Goal: Task Accomplishment & Management: Manage account settings

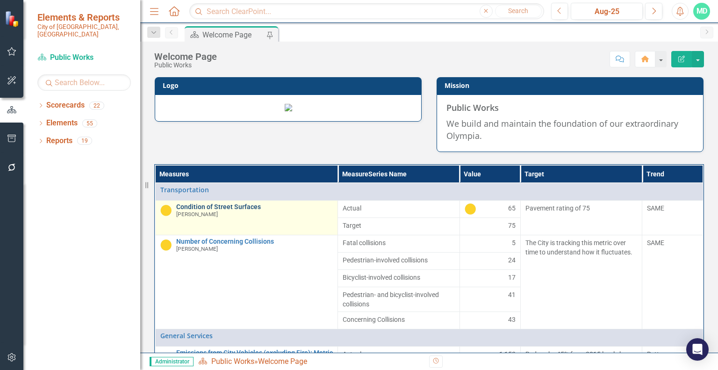
click at [241, 210] on link "Condition of Street Surfaces" at bounding box center [254, 206] width 157 height 7
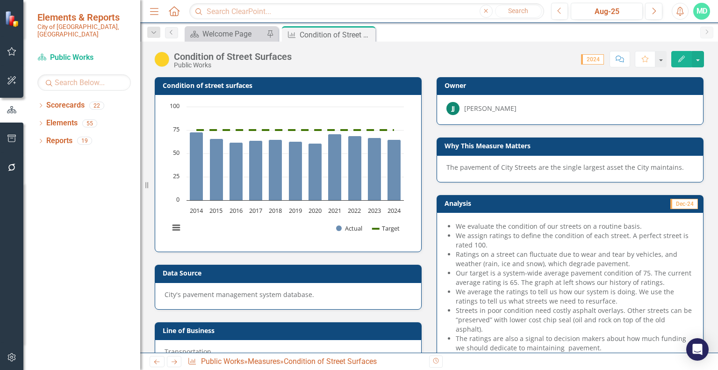
click at [482, 166] on p "The pavement of City Streets are the single largest asset the City maintains." at bounding box center [570, 167] width 247 height 9
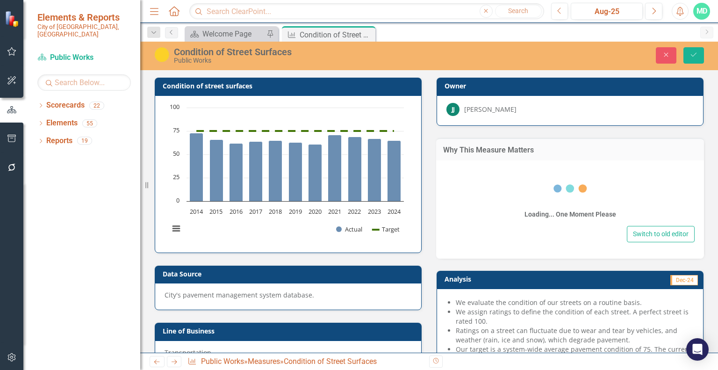
click at [482, 166] on div "Loading... One Moment Please Switch to old editor" at bounding box center [570, 209] width 268 height 98
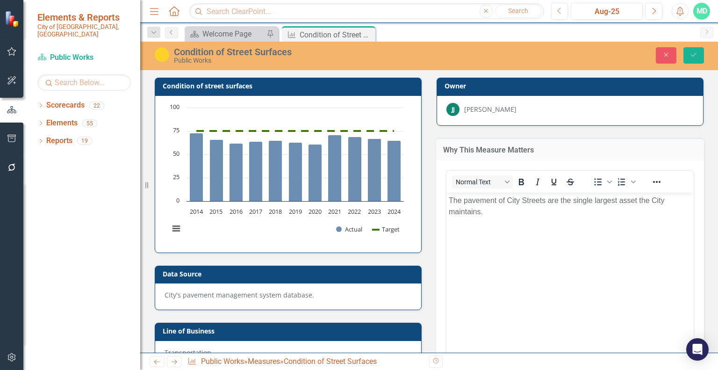
click at [477, 202] on p "The pavement of City Streets are the single largest asset the City maintains." at bounding box center [570, 206] width 243 height 22
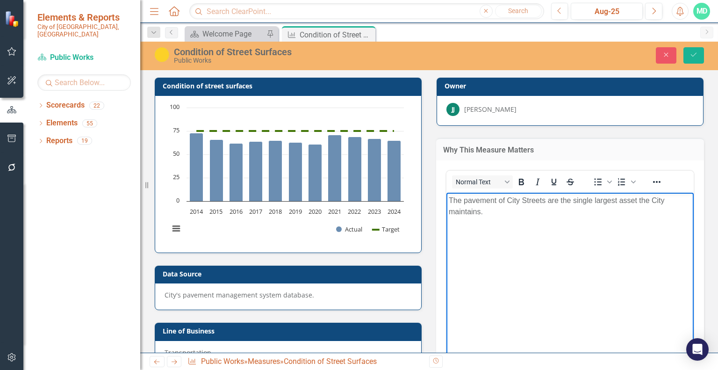
paste body "Rich Text Area. Press ALT-0 for help."
click at [694, 53] on icon "Save" at bounding box center [694, 54] width 8 height 7
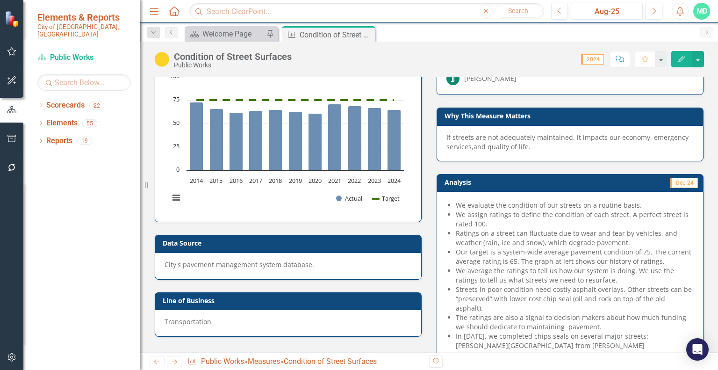
scroll to position [41, 0]
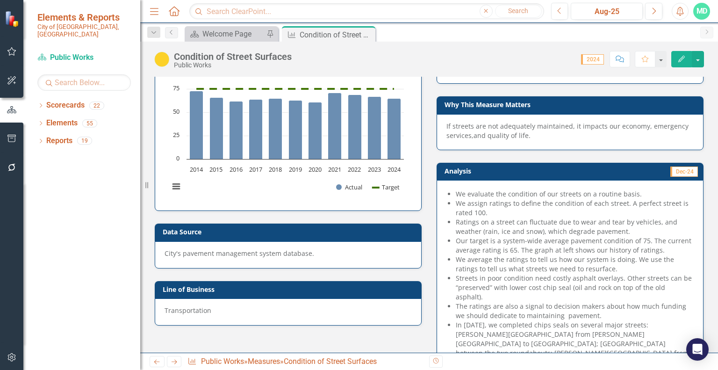
click at [529, 165] on td "Analysis" at bounding box center [506, 172] width 123 height 14
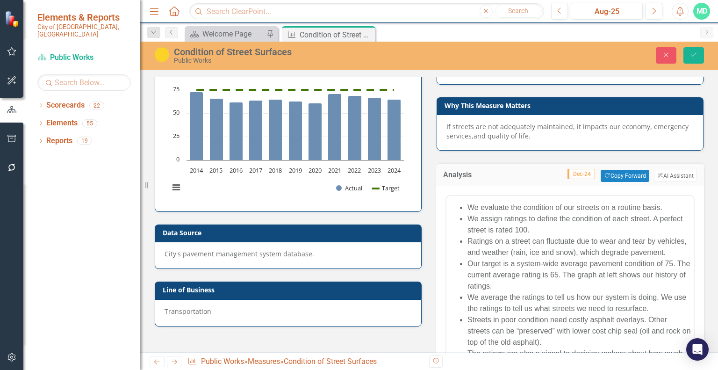
scroll to position [0, 0]
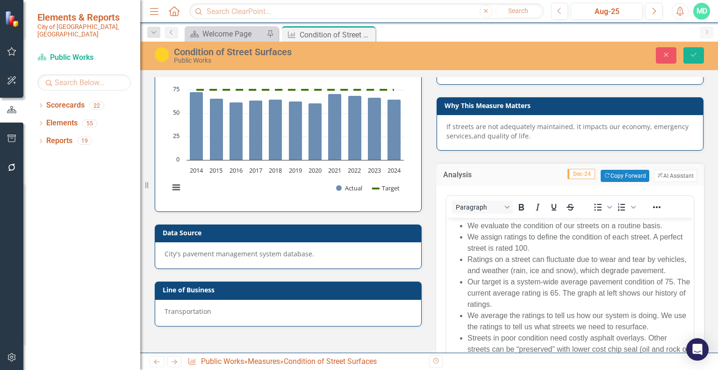
click at [497, 241] on li "We assign ratings to define the condition of each street. A perfect street is r…" at bounding box center [580, 242] width 224 height 22
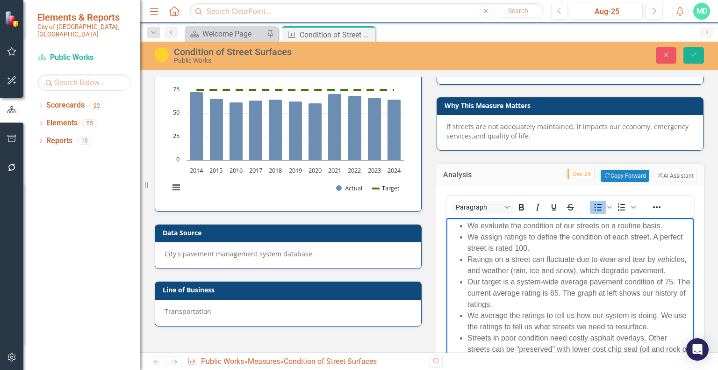
paste body "Rich Text Area. Press ALT-0 for help."
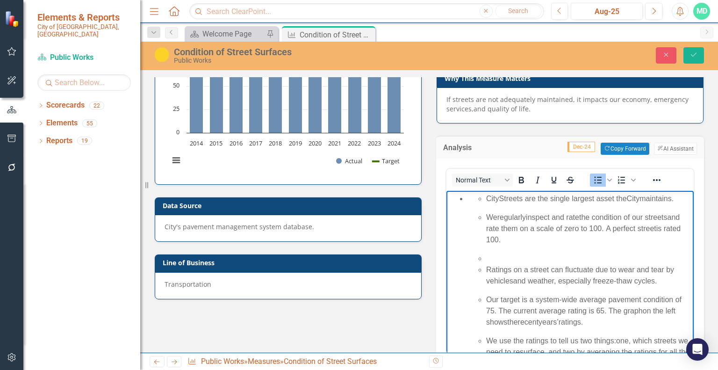
click at [477, 200] on ul "City Streets are the single largest asset the City maintains." at bounding box center [580, 198] width 224 height 11
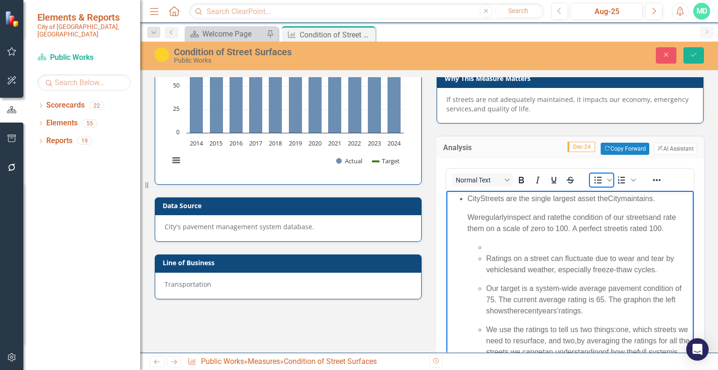
click at [593, 179] on icon "Bullet list" at bounding box center [598, 179] width 11 height 11
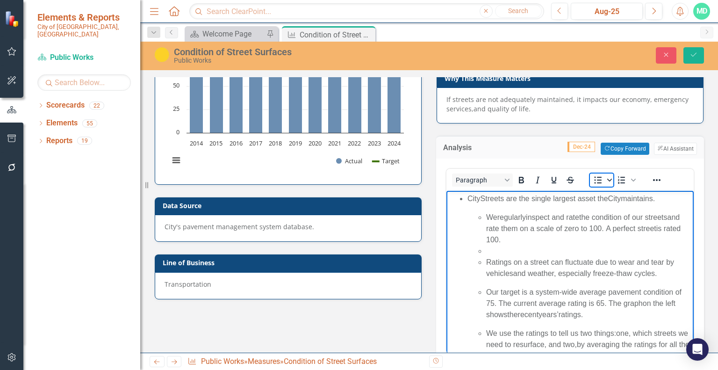
click at [607, 179] on icon "Bullet list" at bounding box center [609, 180] width 5 height 5
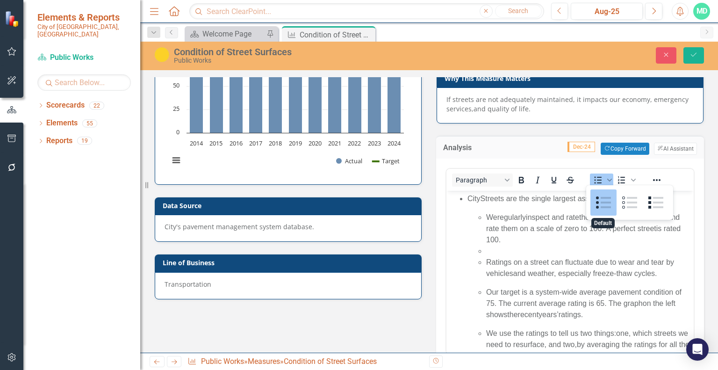
click at [601, 209] on div "Default" at bounding box center [604, 202] width 26 height 26
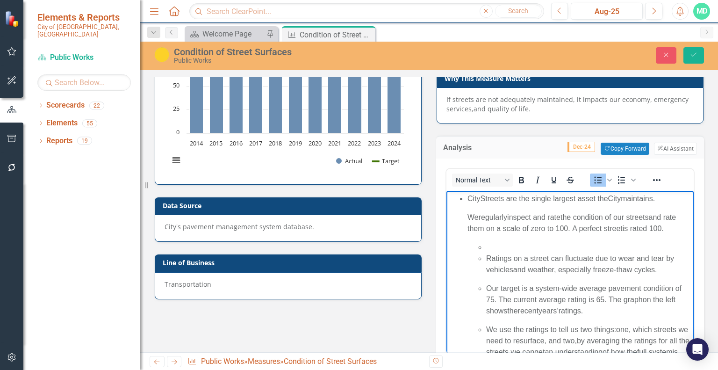
click at [486, 253] on li "Rich Text Area. Press ALT-0 for help." at bounding box center [588, 247] width 205 height 11
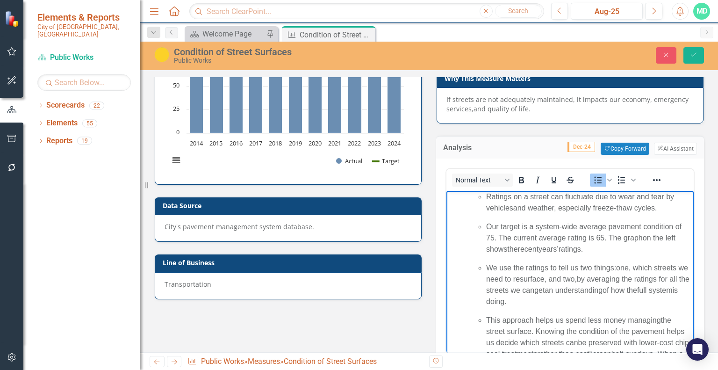
scroll to position [2, 0]
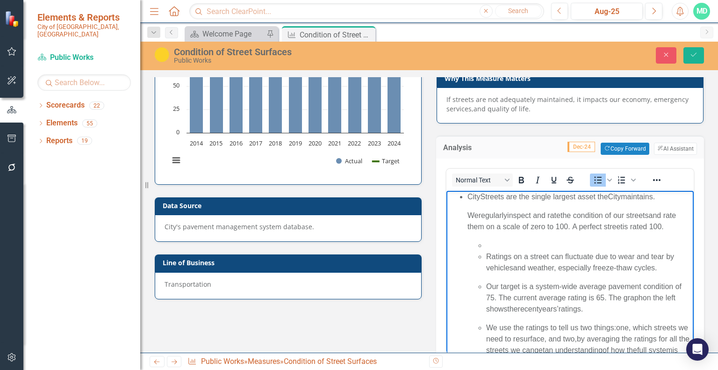
click at [468, 197] on span "City" at bounding box center [474, 197] width 13 height 8
click at [595, 178] on icon "Bullet list" at bounding box center [598, 180] width 7 height 7
click at [608, 178] on icon "Bullet list" at bounding box center [609, 180] width 5 height 5
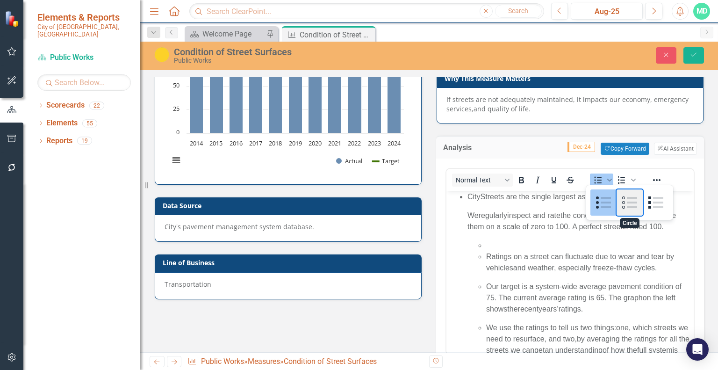
click at [625, 204] on div "Circle" at bounding box center [630, 202] width 26 height 26
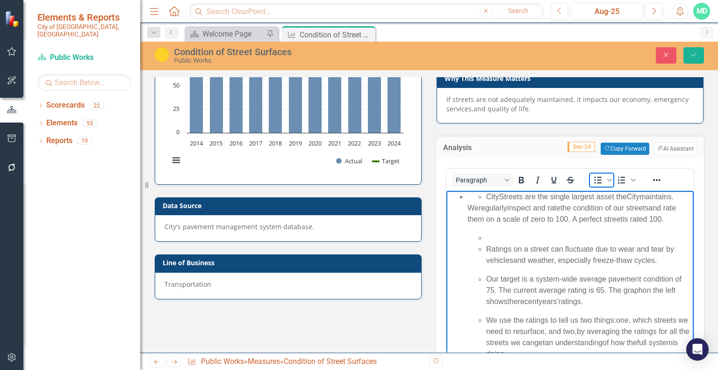
click at [593, 178] on icon "Bullet list" at bounding box center [598, 179] width 11 height 11
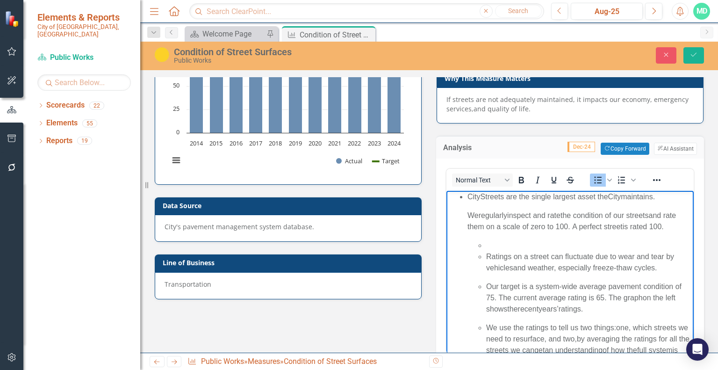
click at [502, 232] on p "We regularly inspect and rate the condition of our streets and rate them on a s…" at bounding box center [580, 221] width 224 height 22
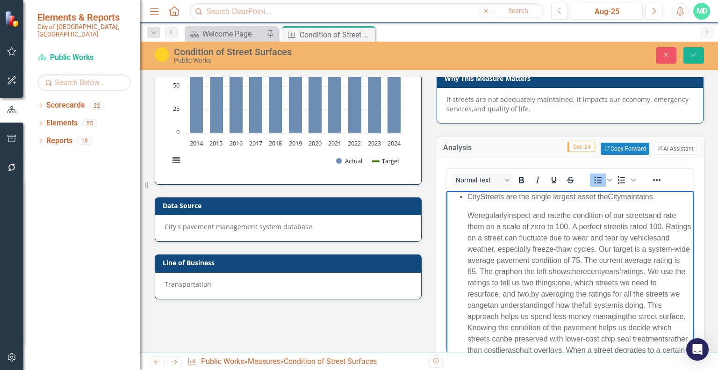
scroll to position [0, 0]
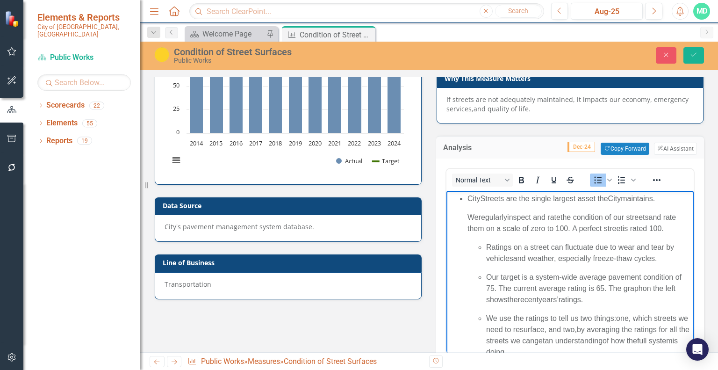
click at [501, 233] on p "We regularly inspect and rate the condition of our streets and rate them on a s…" at bounding box center [580, 223] width 224 height 22
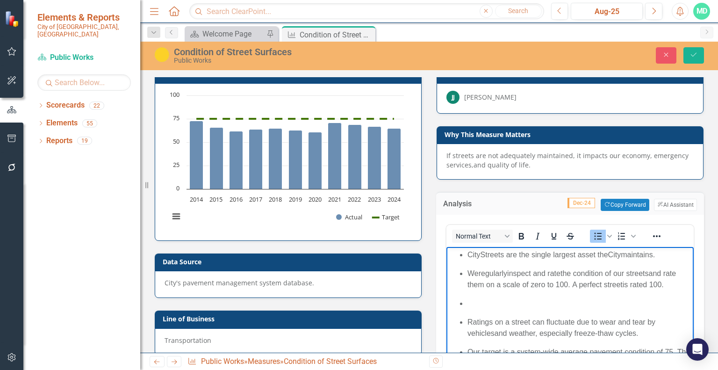
scroll to position [7, 0]
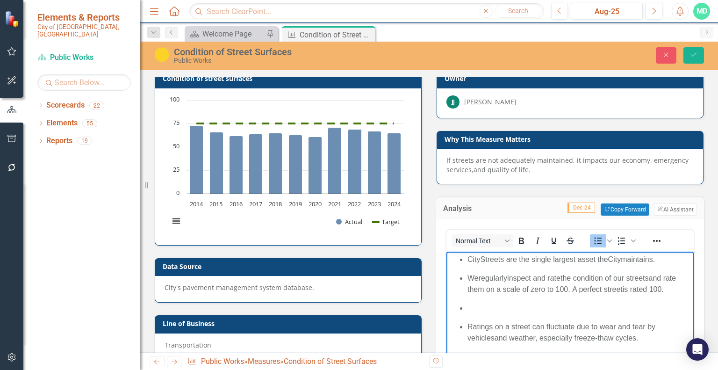
click at [673, 262] on p "City Streets are the single largest asset the City maintains." at bounding box center [580, 259] width 224 height 11
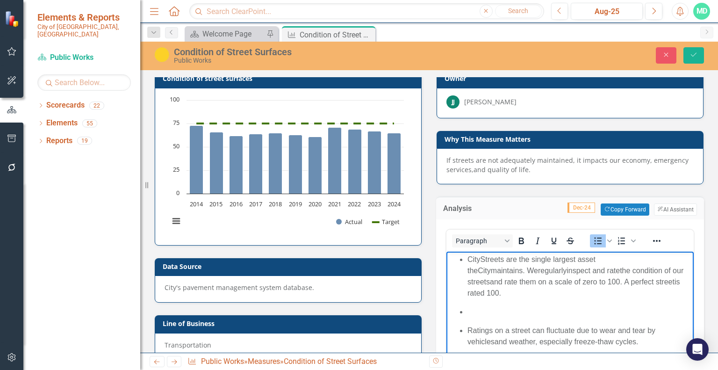
click at [570, 306] on li "Rich Text Area. Press ALT-0 for help." at bounding box center [580, 311] width 224 height 11
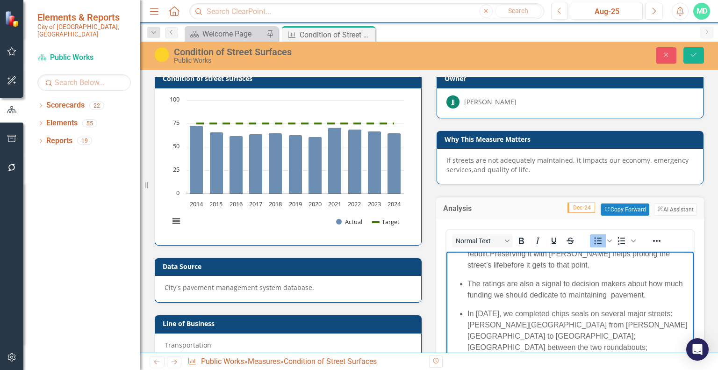
scroll to position [9, 0]
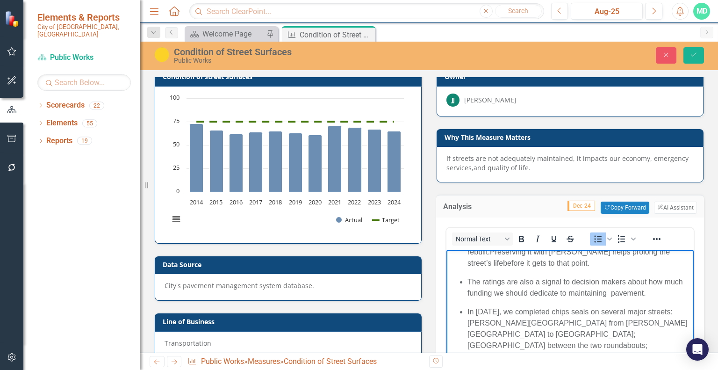
click at [671, 290] on p "The ratings are also a signal to decision makers about how much funding we shou…" at bounding box center [580, 287] width 224 height 22
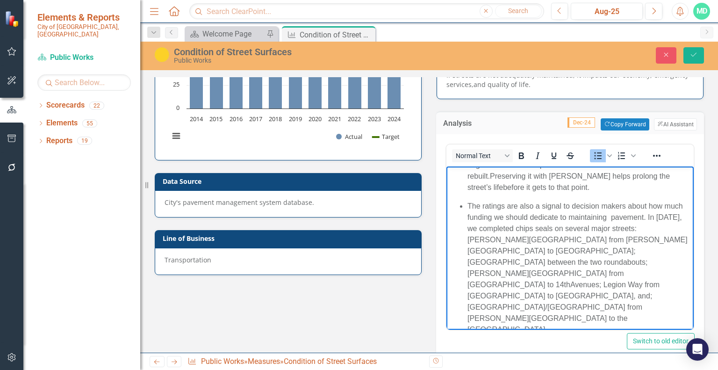
scroll to position [94, 0]
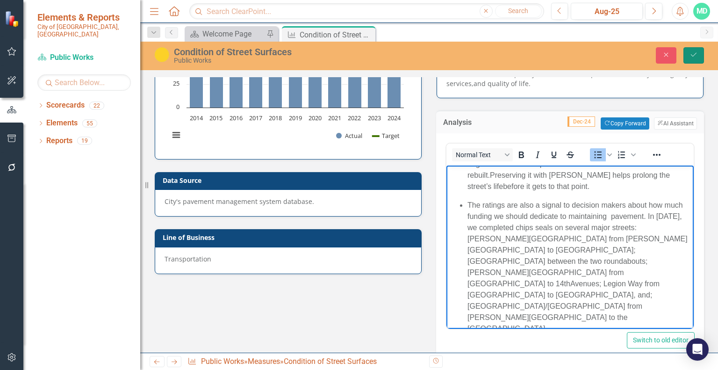
click at [694, 55] on icon "Save" at bounding box center [694, 54] width 8 height 7
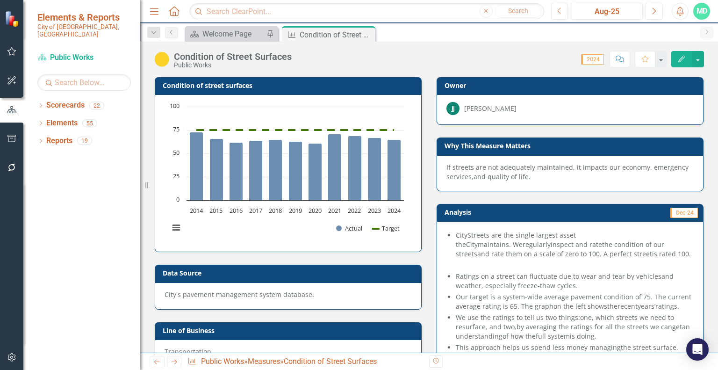
click at [570, 211] on td "Dec-24" at bounding box center [633, 213] width 131 height 14
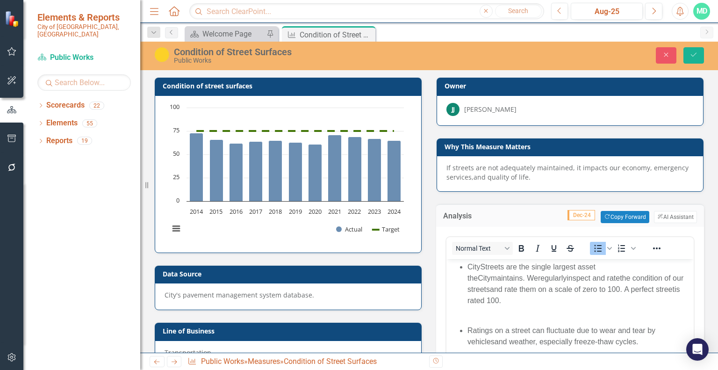
scroll to position [0, 0]
click at [671, 292] on p "City Streets are the single largest asset the City maintains. We regularly insp…" at bounding box center [580, 283] width 224 height 45
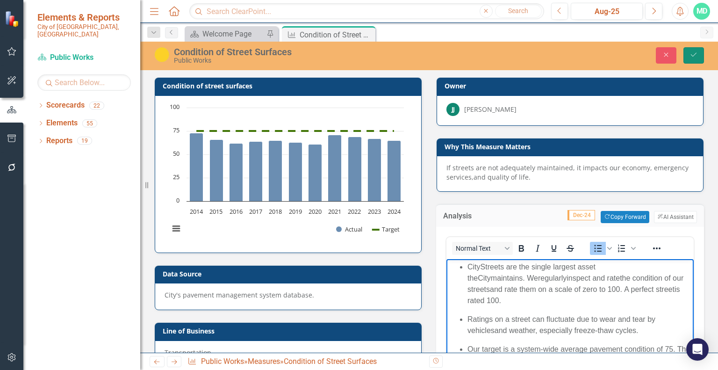
click at [694, 56] on icon "Save" at bounding box center [694, 54] width 8 height 7
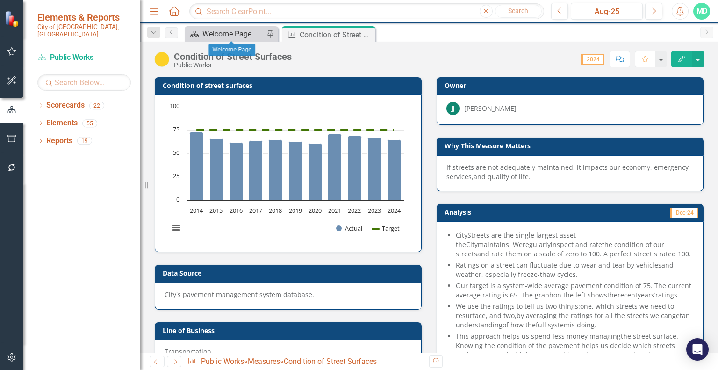
click at [238, 36] on div "Welcome Page" at bounding box center [233, 34] width 62 height 12
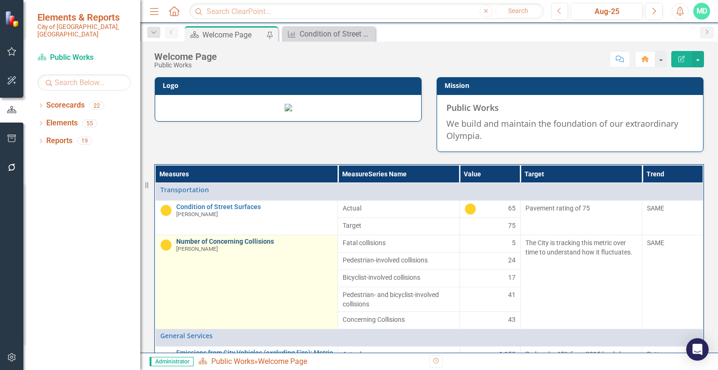
click at [211, 245] on link "Number of Concerning Collisions" at bounding box center [254, 241] width 157 height 7
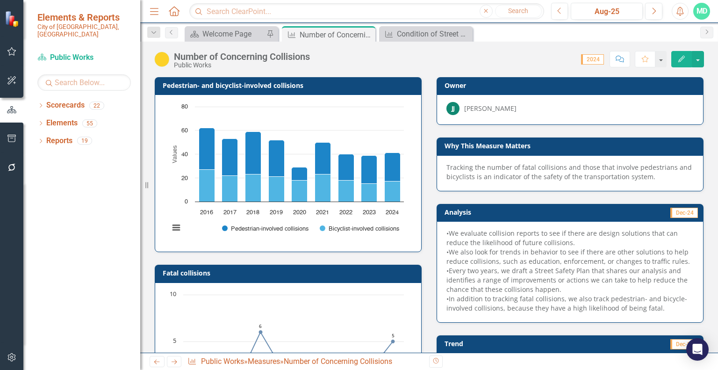
click at [564, 147] on h3 "Why This Measure Matters" at bounding box center [572, 145] width 254 height 7
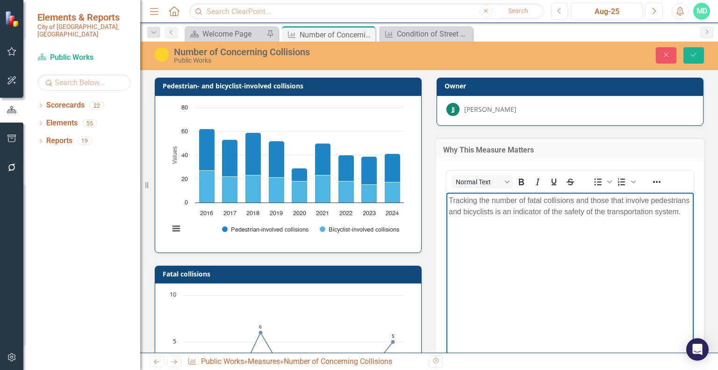
click at [552, 207] on p "Tracking the number of fatal collisions and those that involve pedestrians and …" at bounding box center [570, 206] width 243 height 22
paste body "Rich Text Area. Press ALT-0 for help."
click at [695, 53] on icon "Save" at bounding box center [694, 54] width 8 height 7
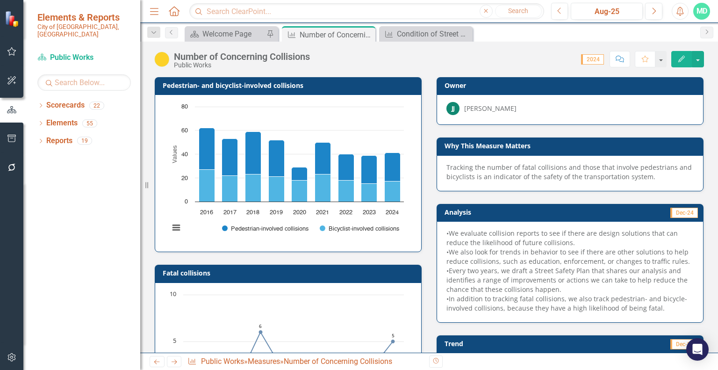
click at [507, 210] on h3 "Analysis" at bounding box center [506, 212] width 123 height 7
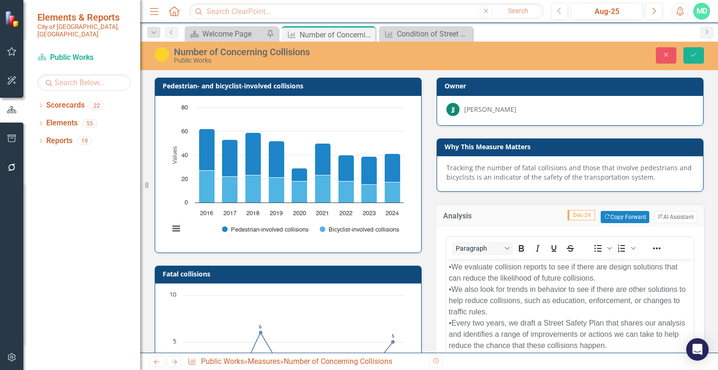
click at [524, 277] on div "•We evaluate collision reports to see if there are design solutions that can re…" at bounding box center [570, 272] width 243 height 22
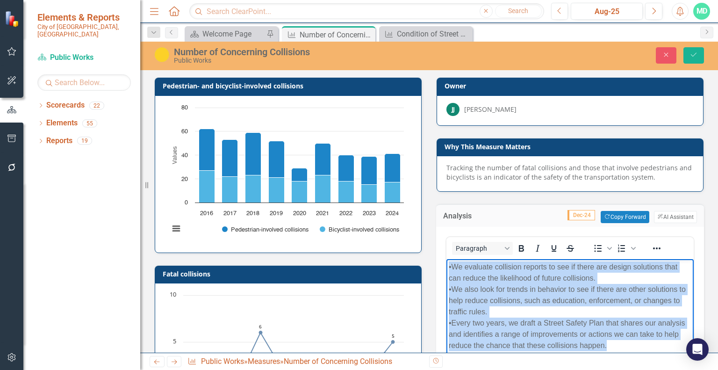
paste body "Rich Text Area. Press ALT-0 for help."
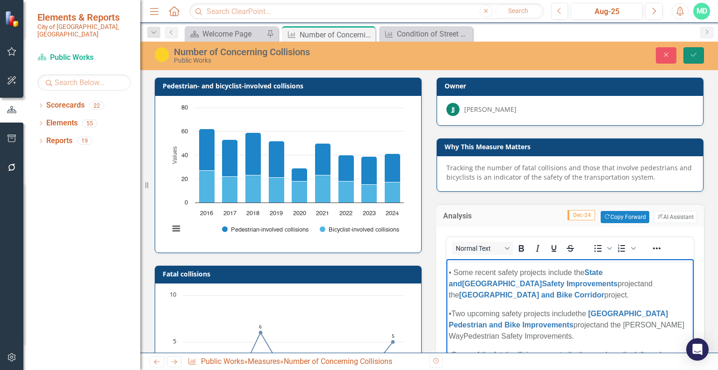
click at [694, 54] on icon "Save" at bounding box center [694, 54] width 8 height 7
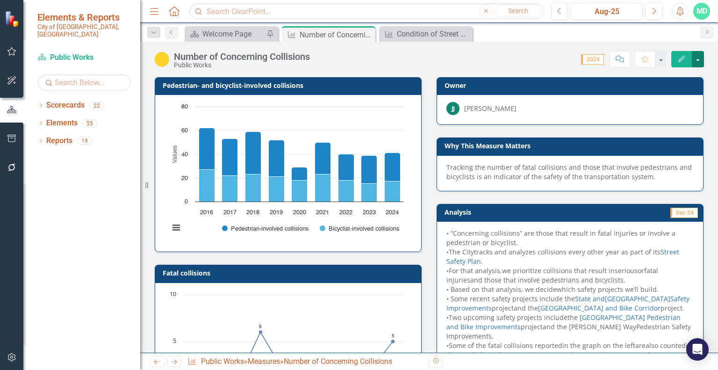
click at [698, 60] on button "button" at bounding box center [698, 59] width 12 height 16
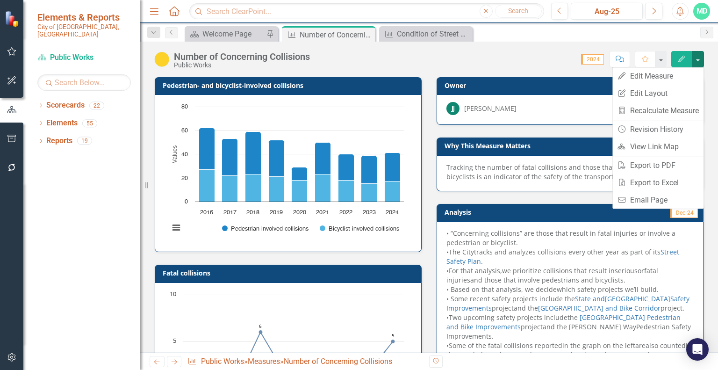
click at [429, 59] on div "Score: 0.00 2024 Completed Comment Favorite Edit" at bounding box center [510, 59] width 390 height 16
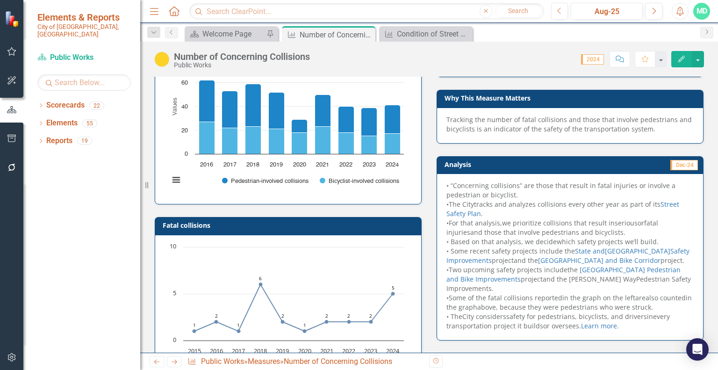
scroll to position [1, 0]
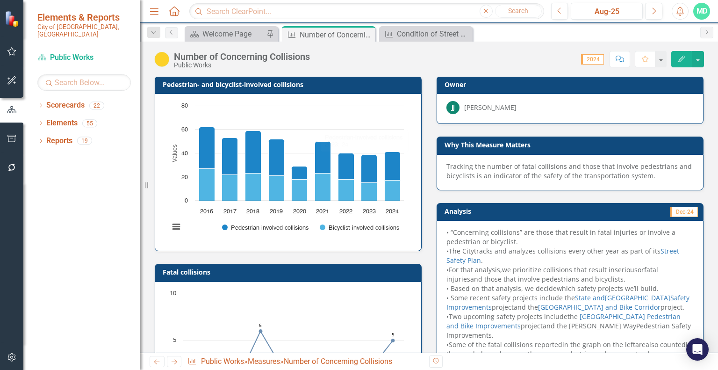
click at [307, 87] on h3 "Pedestrian- and bicyclist-involved collisions" at bounding box center [290, 84] width 254 height 7
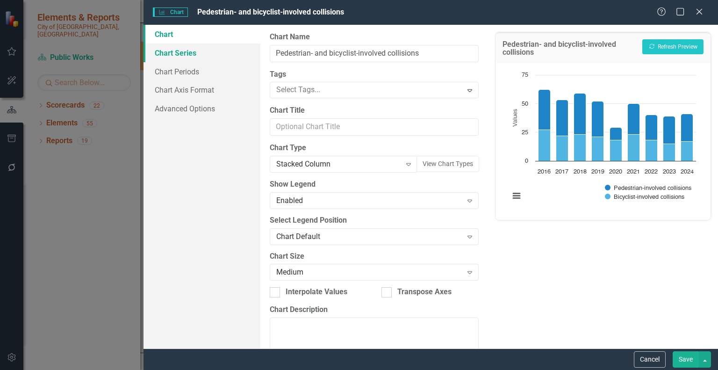
click at [176, 52] on link "Chart Series" at bounding box center [202, 52] width 117 height 19
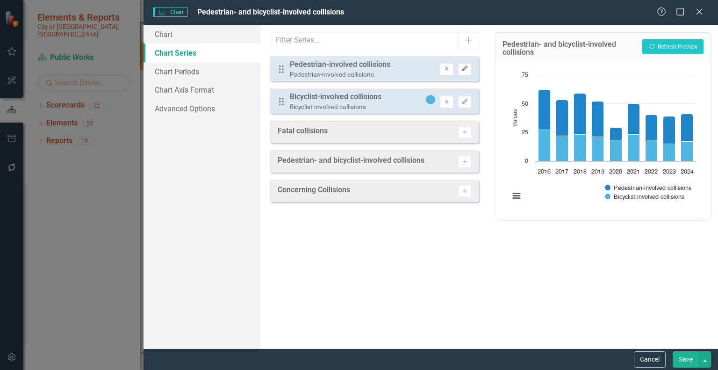
click at [466, 69] on icon "Edit" at bounding box center [465, 69] width 7 height 6
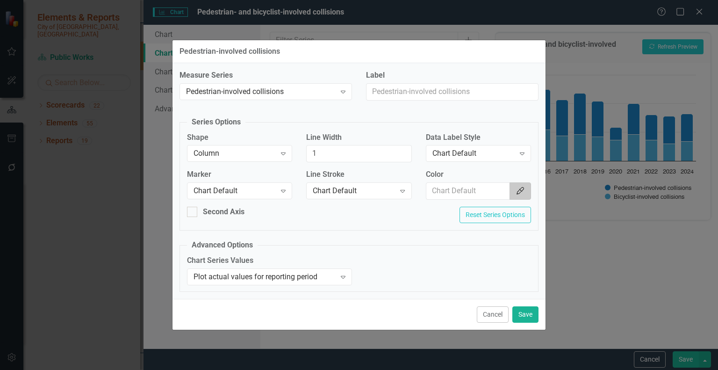
click at [523, 190] on icon "button" at bounding box center [520, 190] width 7 height 7
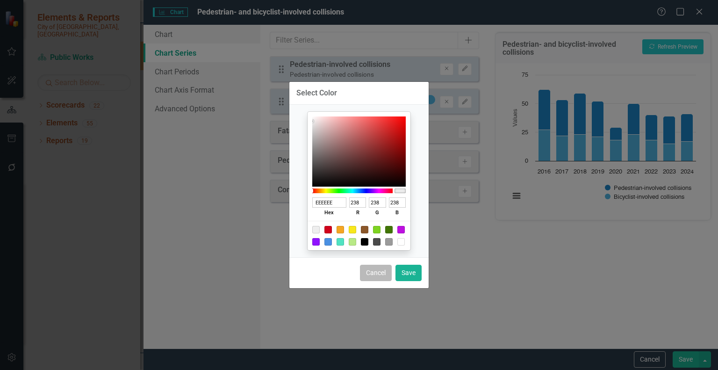
click at [385, 275] on button "Cancel" at bounding box center [376, 273] width 32 height 16
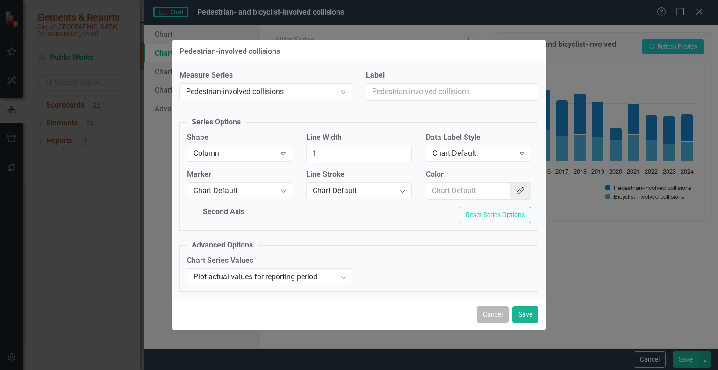
click at [496, 306] on button "Cancel" at bounding box center [493, 314] width 32 height 16
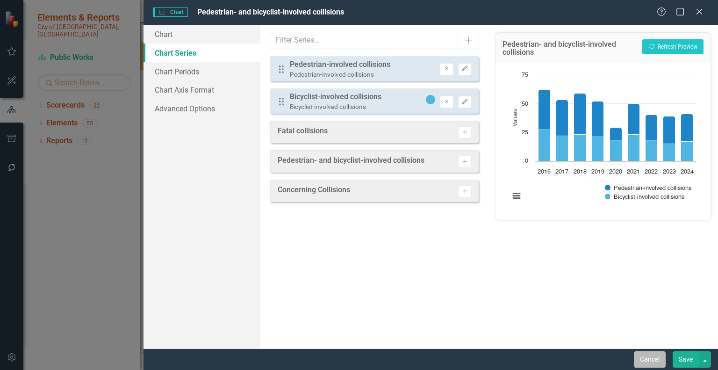
click at [651, 361] on button "Cancel" at bounding box center [650, 359] width 32 height 16
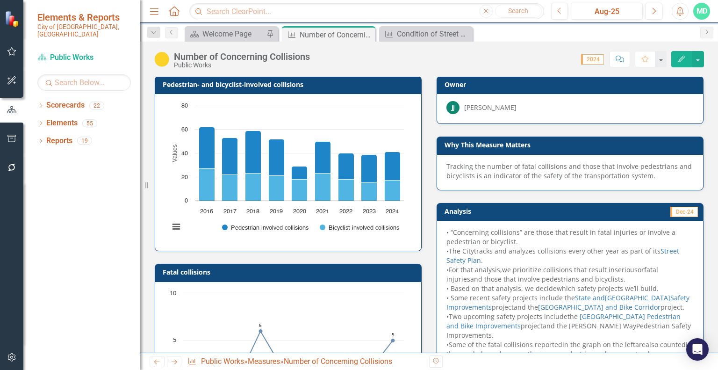
click at [301, 275] on td "Fatal collisions" at bounding box center [290, 273] width 254 height 14
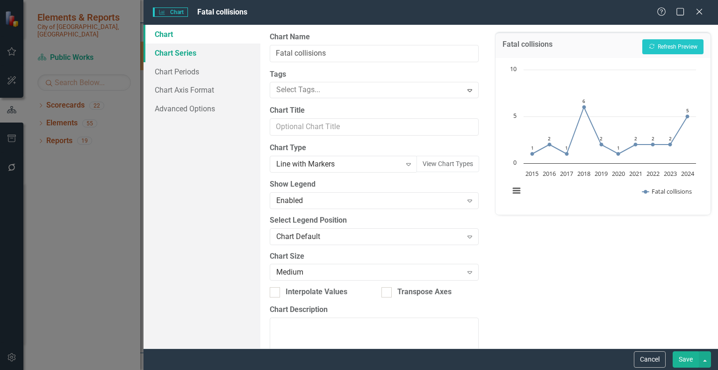
click at [191, 59] on link "Chart Series" at bounding box center [202, 52] width 117 height 19
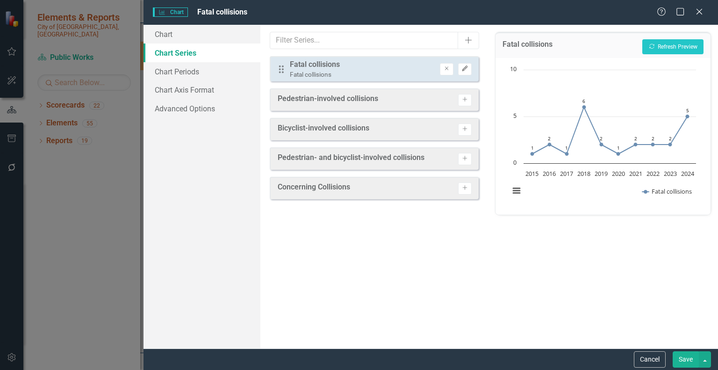
click at [468, 69] on icon "Edit" at bounding box center [465, 69] width 7 height 6
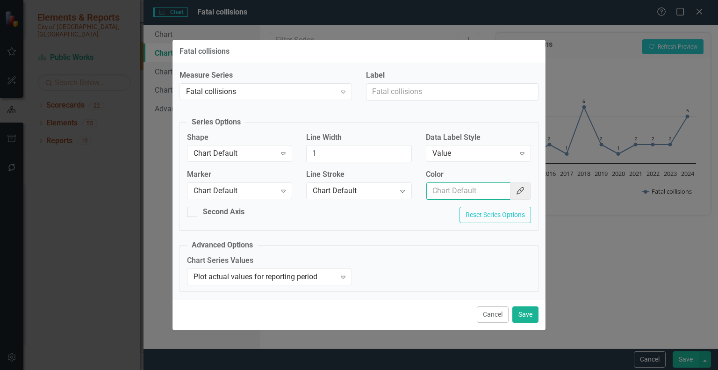
click at [460, 190] on input "Color" at bounding box center [469, 190] width 84 height 17
click at [521, 192] on icon "Color Picker" at bounding box center [520, 190] width 9 height 7
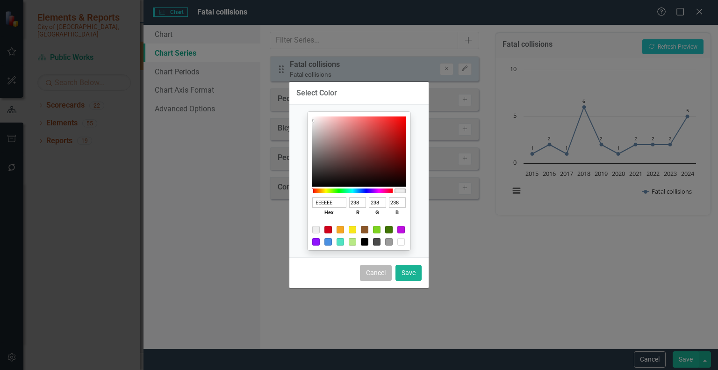
click at [378, 275] on button "Cancel" at bounding box center [376, 273] width 32 height 16
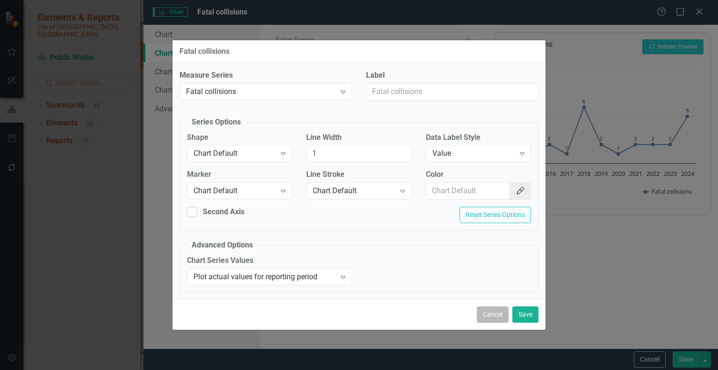
click at [490, 312] on button "Cancel" at bounding box center [493, 314] width 32 height 16
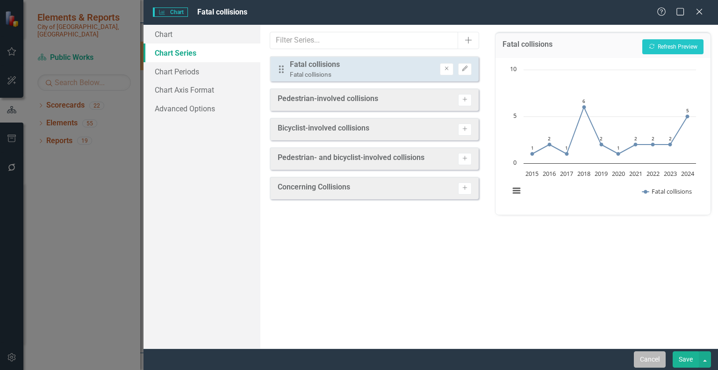
click at [653, 355] on button "Cancel" at bounding box center [650, 359] width 32 height 16
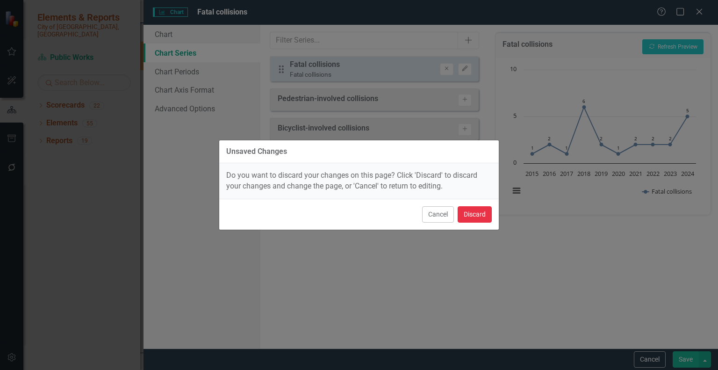
click at [475, 210] on button "Discard" at bounding box center [475, 214] width 34 height 16
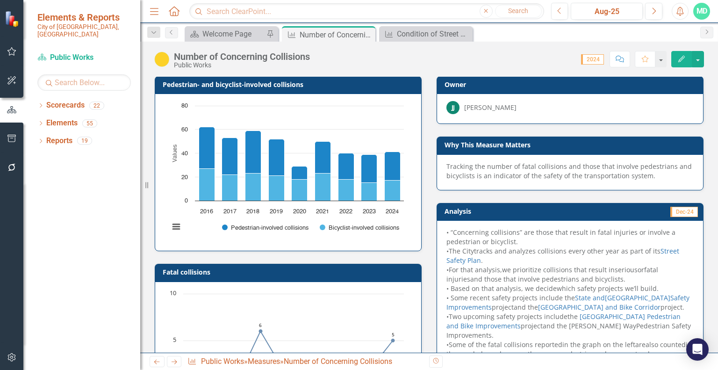
click at [313, 269] on h3 "Fatal collisions" at bounding box center [290, 271] width 254 height 7
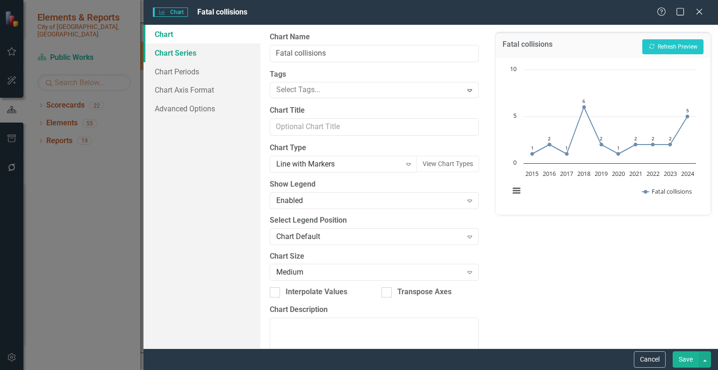
click at [188, 53] on link "Chart Series" at bounding box center [202, 52] width 117 height 19
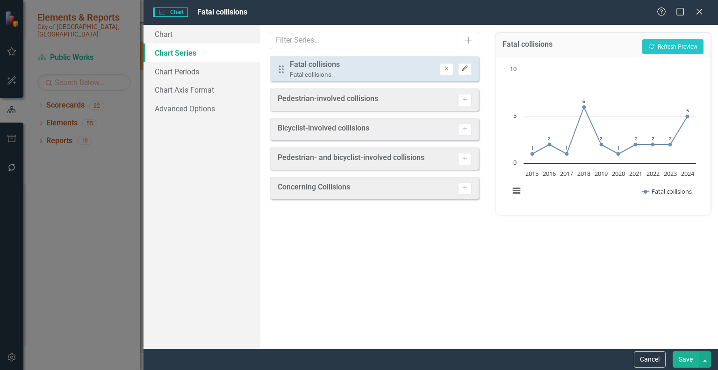
click at [465, 69] on icon "Edit" at bounding box center [465, 69] width 7 height 6
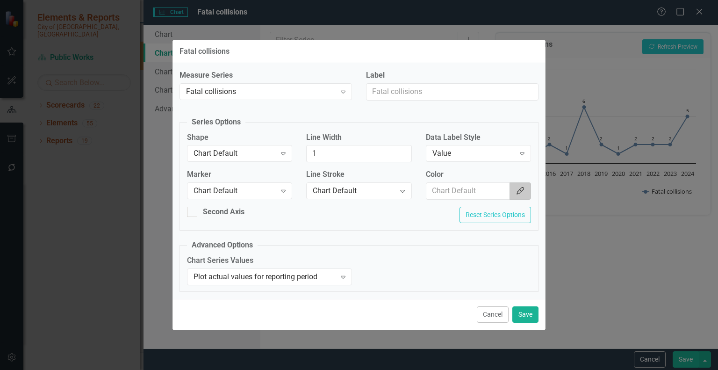
click at [521, 197] on button "Color Picker" at bounding box center [521, 190] width 22 height 17
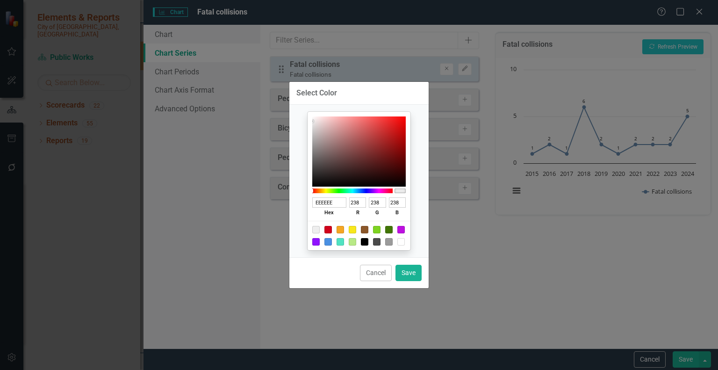
click at [329, 242] on div at bounding box center [328, 241] width 7 height 7
type input "4A90E2"
type input "74"
type input "144"
type input "226"
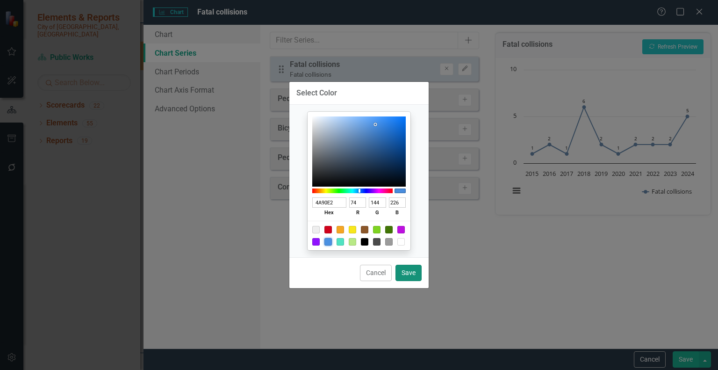
click at [406, 270] on button "Save" at bounding box center [409, 273] width 26 height 16
type input "#4a90e2"
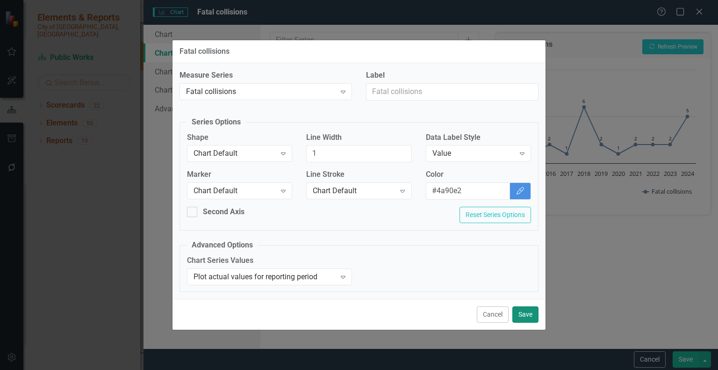
click at [527, 316] on button "Save" at bounding box center [526, 314] width 26 height 16
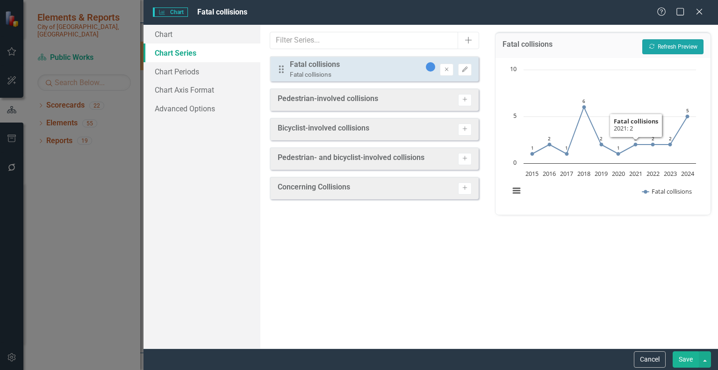
click at [678, 53] on button "Recalculate Refresh Preview" at bounding box center [673, 46] width 61 height 15
click at [687, 361] on button "Save" at bounding box center [686, 359] width 26 height 16
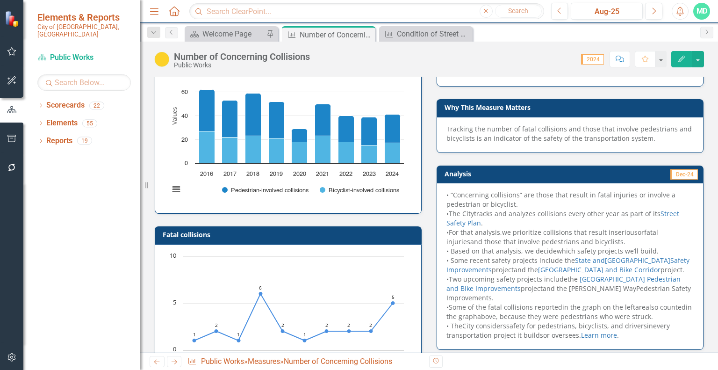
scroll to position [0, 0]
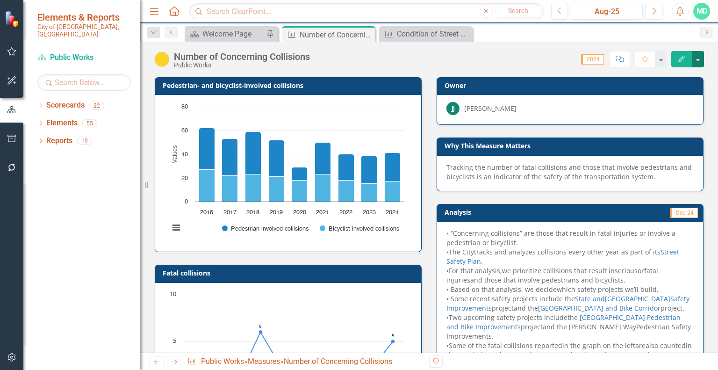
click at [700, 53] on button "button" at bounding box center [698, 59] width 12 height 16
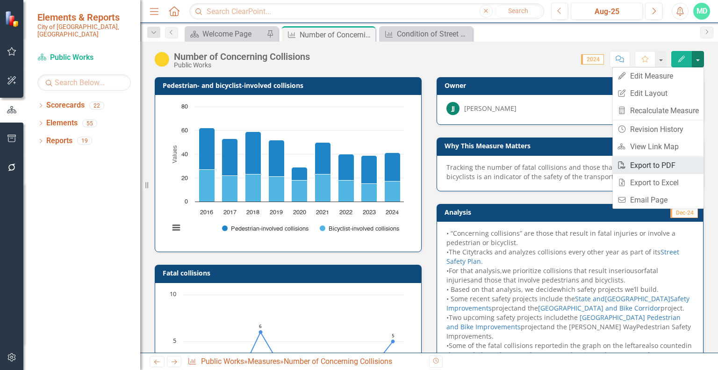
click at [667, 165] on link "PDF Export to PDF" at bounding box center [658, 165] width 91 height 17
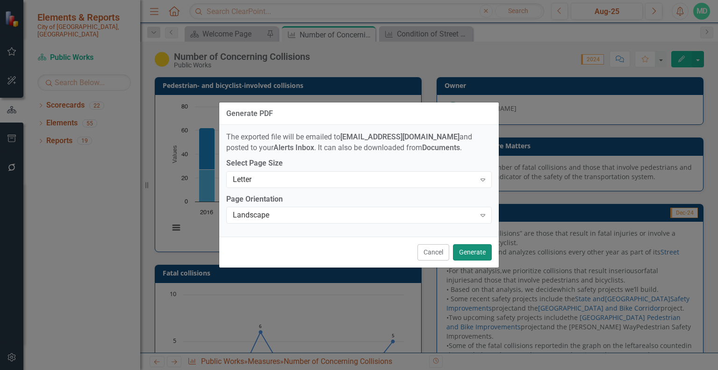
click at [471, 252] on button "Generate" at bounding box center [472, 252] width 39 height 16
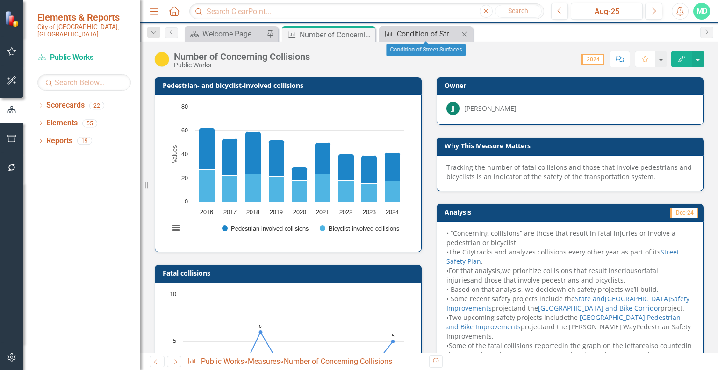
click at [430, 36] on div "Condition of Street Surfaces" at bounding box center [428, 34] width 62 height 12
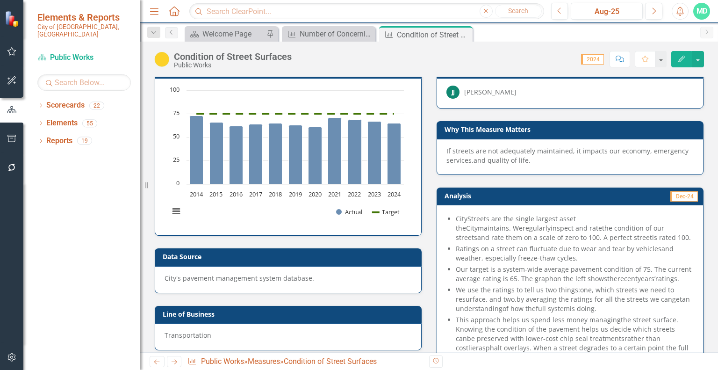
scroll to position [16, 0]
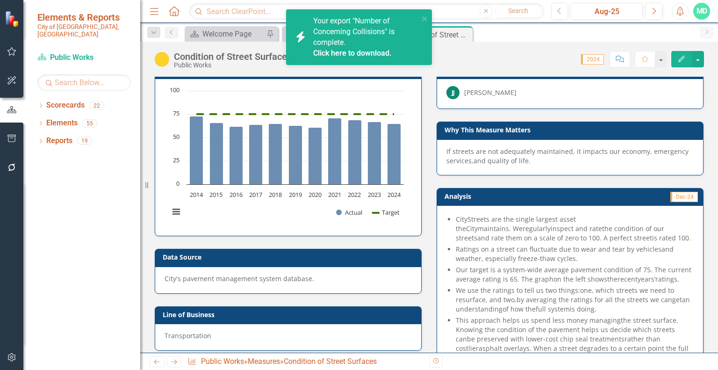
click at [423, 82] on div "Condition of street surfaces Chart Combination chart with 2 data series. Condit…" at bounding box center [288, 143] width 282 height 188
click at [369, 53] on link "Click here to download." at bounding box center [352, 53] width 79 height 9
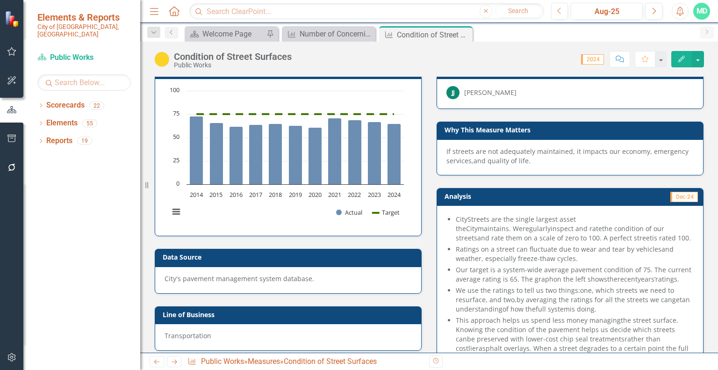
scroll to position [0, 0]
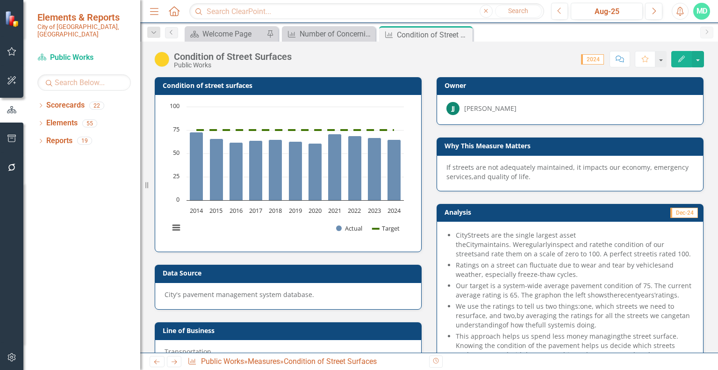
click at [383, 86] on h3 "Condition of street surfaces" at bounding box center [290, 85] width 254 height 7
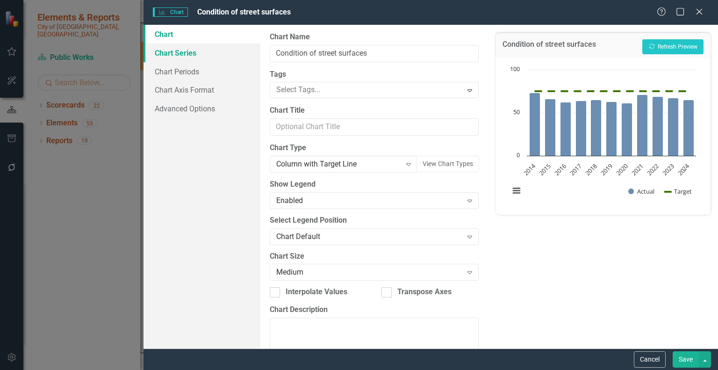
click at [184, 55] on link "Chart Series" at bounding box center [202, 52] width 117 height 19
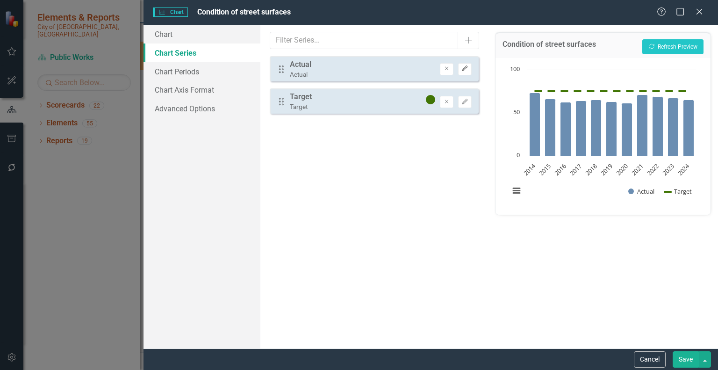
click at [468, 70] on icon "Edit" at bounding box center [465, 69] width 7 height 6
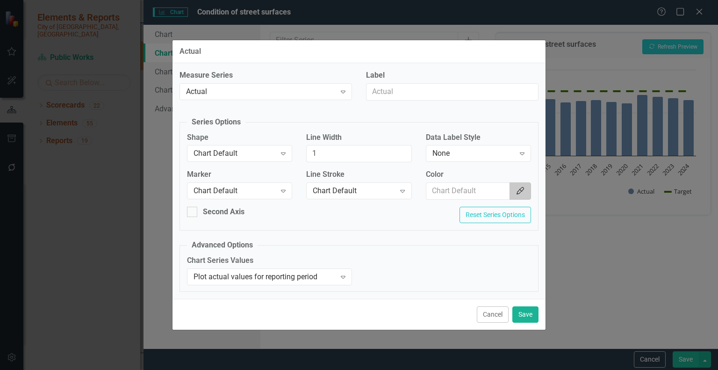
click at [520, 190] on icon "Color Picker" at bounding box center [520, 190] width 9 height 7
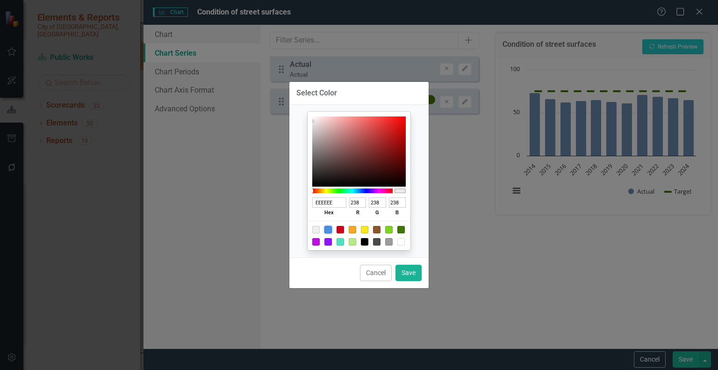
click at [328, 231] on div at bounding box center [328, 229] width 7 height 7
type input "4A90E2"
type input "74"
type input "144"
type input "226"
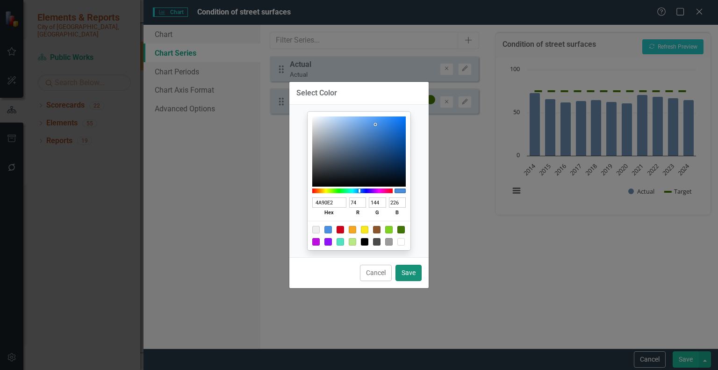
click at [410, 271] on button "Save" at bounding box center [409, 273] width 26 height 16
type input "#4a90e2"
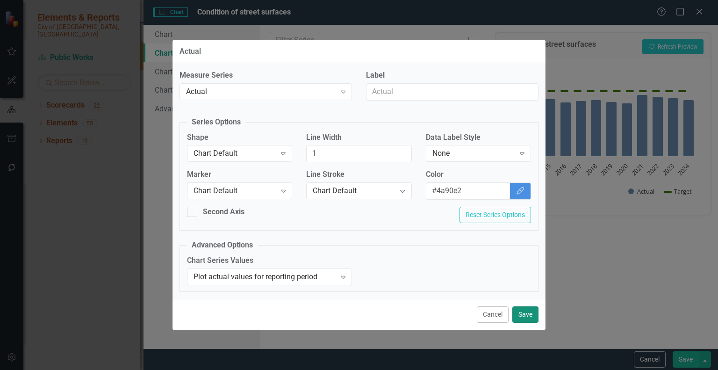
click at [529, 315] on button "Save" at bounding box center [526, 314] width 26 height 16
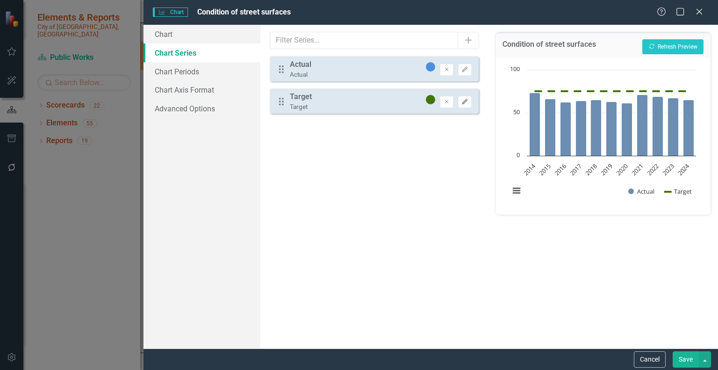
click at [467, 99] on icon "Edit" at bounding box center [465, 102] width 7 height 6
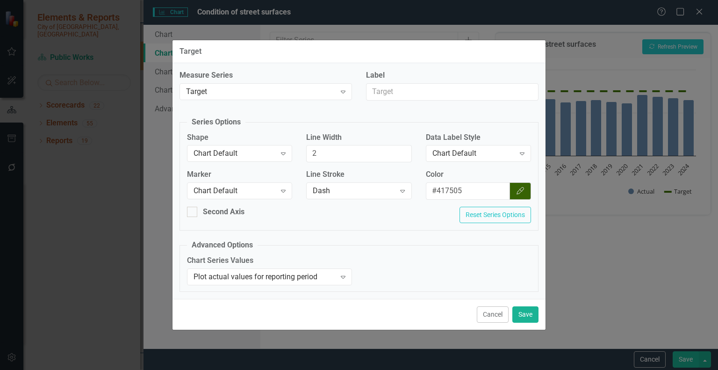
click at [522, 194] on icon "Color Picker" at bounding box center [520, 190] width 9 height 7
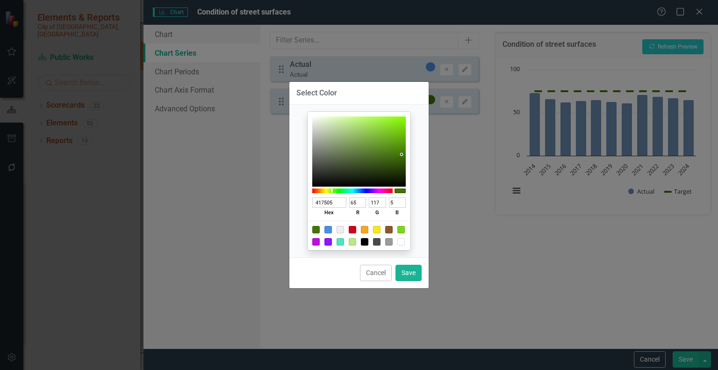
click at [328, 228] on div at bounding box center [328, 229] width 7 height 7
type input "4A90E2"
type input "74"
type input "144"
type input "226"
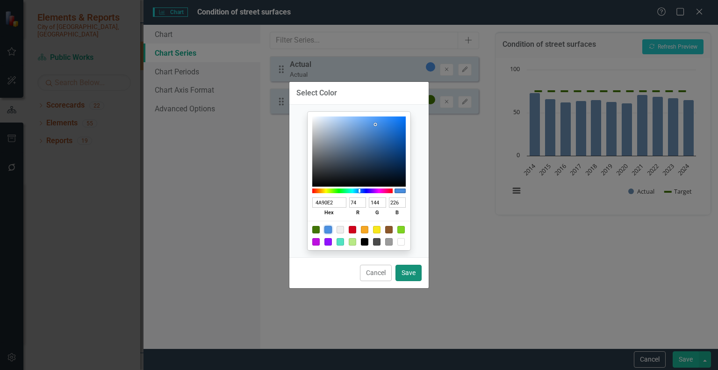
click at [410, 269] on button "Save" at bounding box center [409, 273] width 26 height 16
type input "#4a90e2"
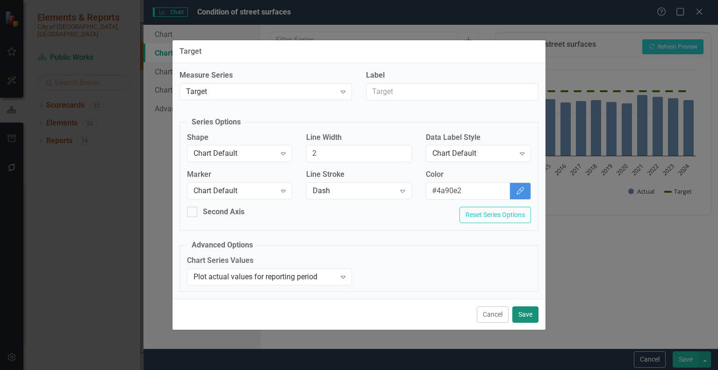
click at [518, 314] on button "Save" at bounding box center [526, 314] width 26 height 16
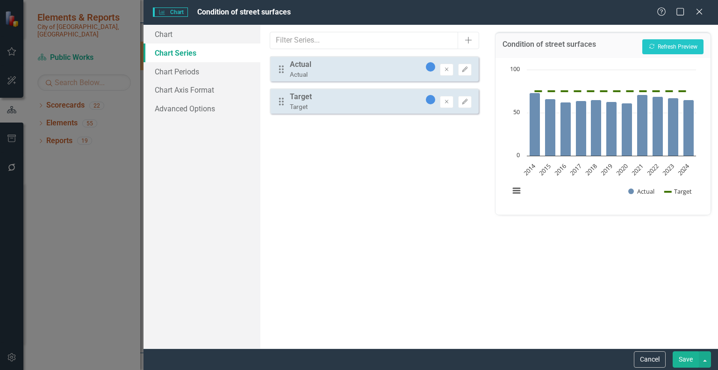
click at [687, 357] on button "Save" at bounding box center [686, 359] width 26 height 16
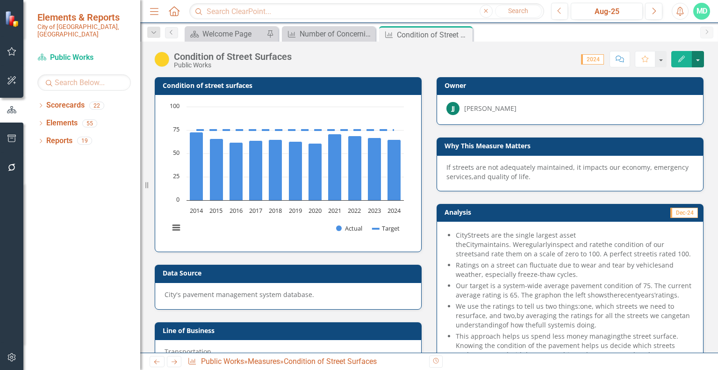
click at [698, 57] on button "button" at bounding box center [698, 59] width 12 height 16
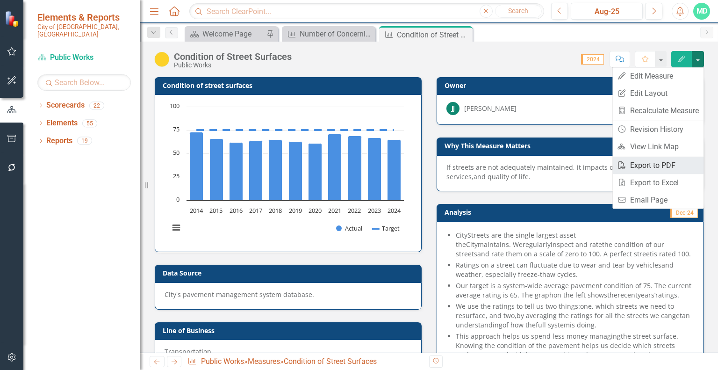
click at [657, 164] on link "PDF Export to PDF" at bounding box center [658, 165] width 91 height 17
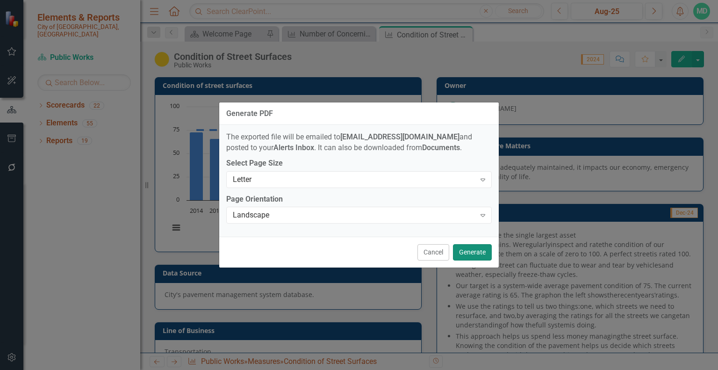
click at [477, 252] on button "Generate" at bounding box center [472, 252] width 39 height 16
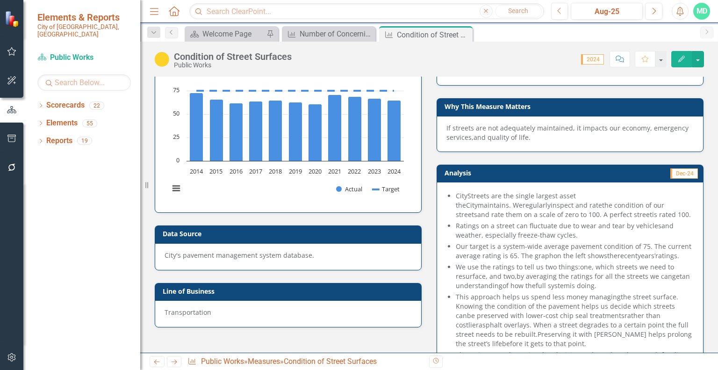
scroll to position [24, 0]
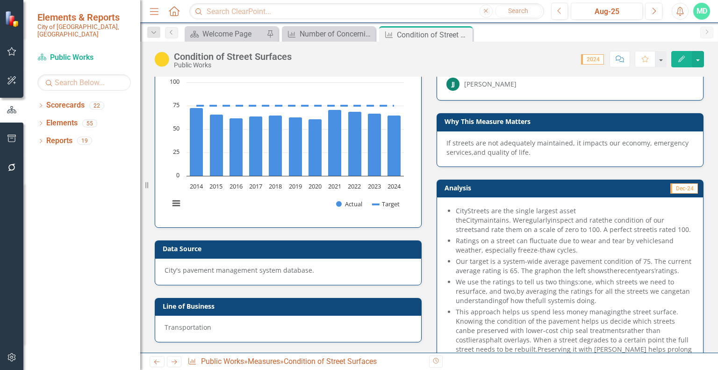
click at [521, 185] on h3 "Analysis" at bounding box center [506, 187] width 123 height 7
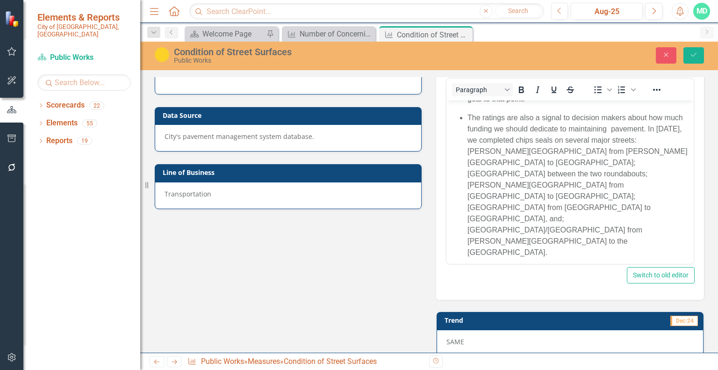
scroll to position [196, 0]
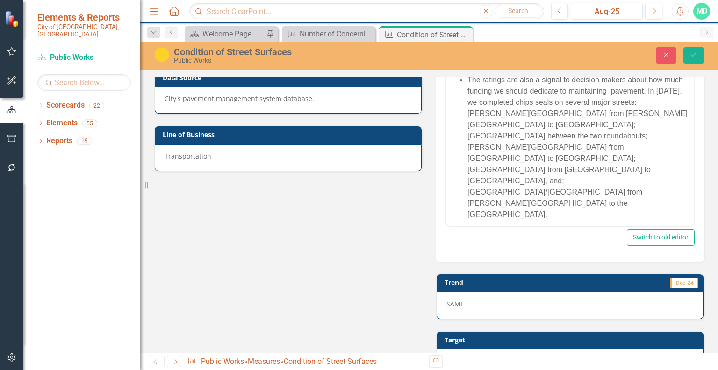
click at [592, 164] on p "The ratings are also a signal to decision makers about how much funding we shou…" at bounding box center [580, 147] width 224 height 146
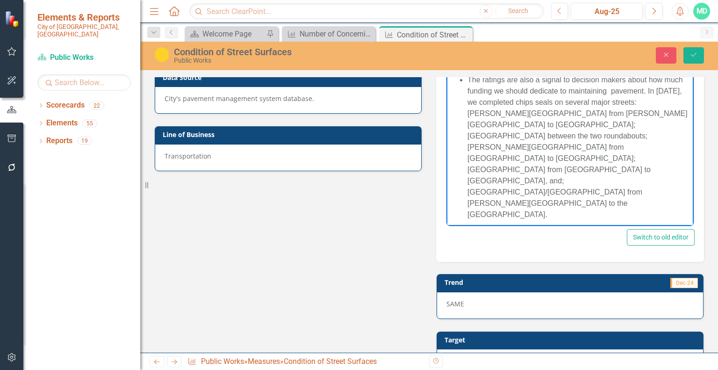
scroll to position [219, 0]
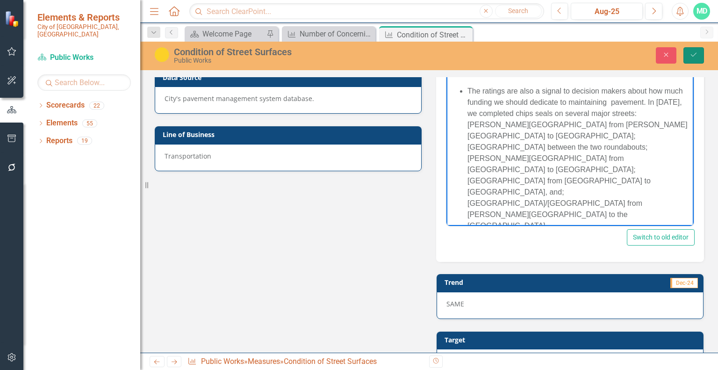
click at [693, 56] on icon "Save" at bounding box center [694, 54] width 8 height 7
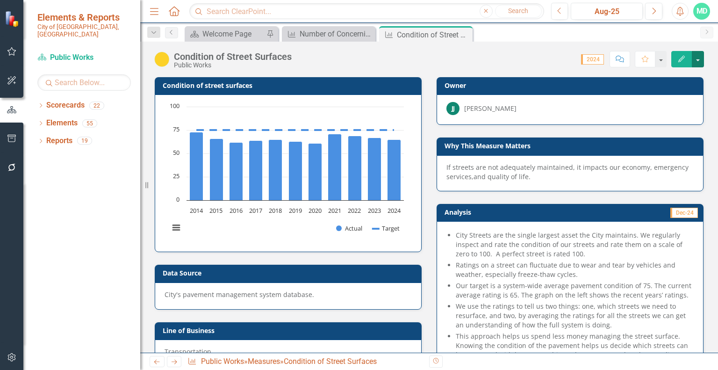
click at [696, 56] on button "button" at bounding box center [698, 59] width 12 height 16
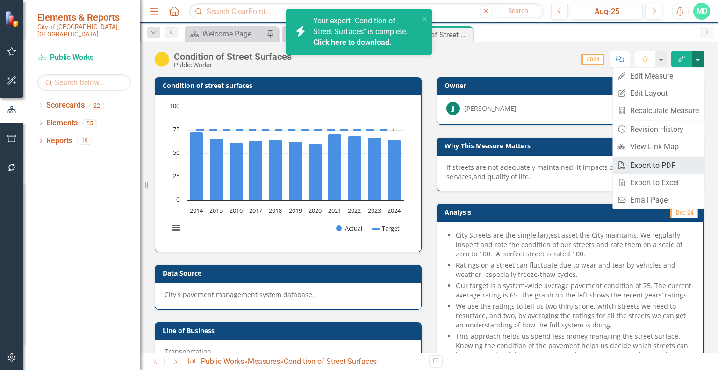
click at [668, 165] on link "PDF Export to PDF" at bounding box center [658, 165] width 91 height 17
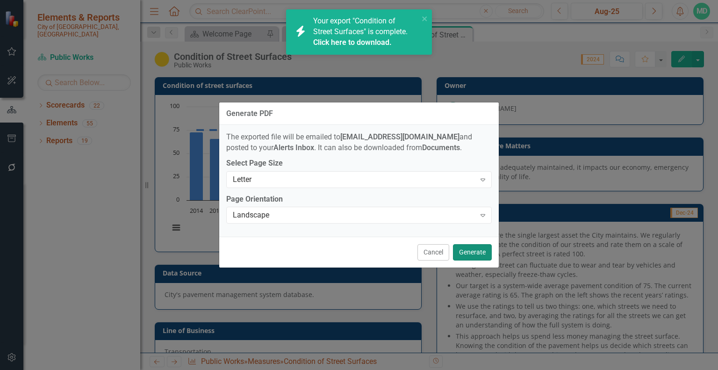
click at [468, 252] on button "Generate" at bounding box center [472, 252] width 39 height 16
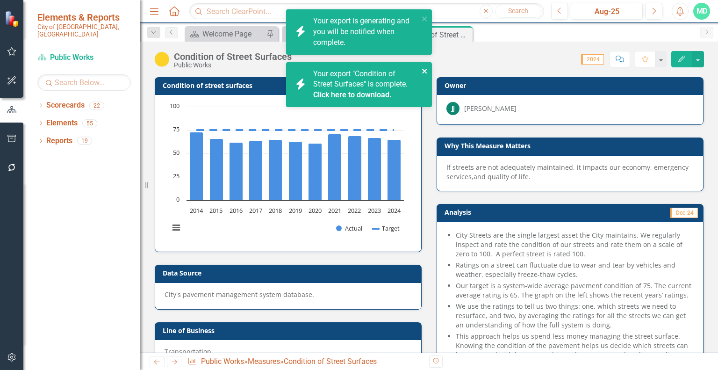
click at [427, 70] on icon "close" at bounding box center [424, 71] width 5 height 5
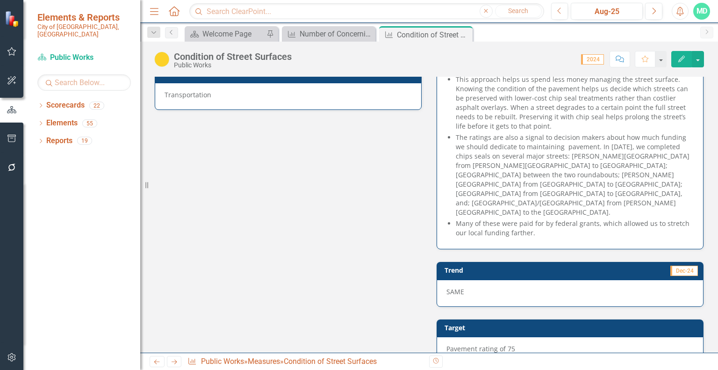
scroll to position [0, 0]
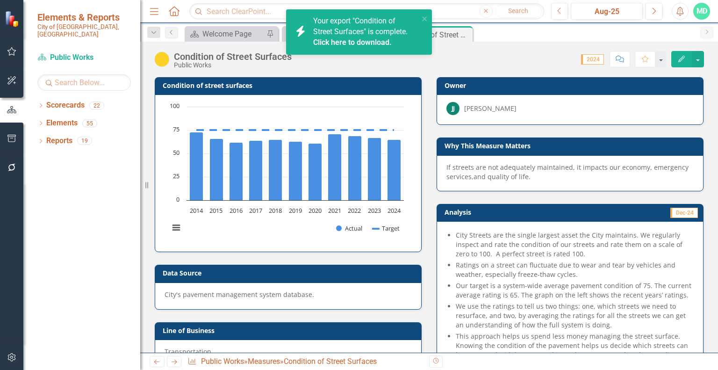
click at [383, 40] on link "Click here to download." at bounding box center [352, 42] width 79 height 9
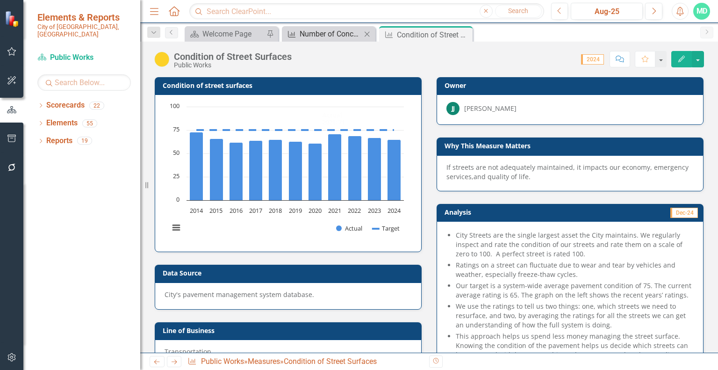
click at [338, 35] on div "Number of Concerning Collisions" at bounding box center [331, 34] width 62 height 12
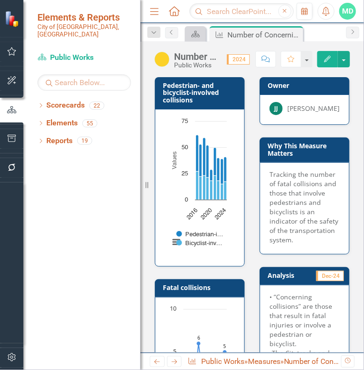
click at [212, 95] on h3 "Pedestrian- and bicyclist-involved collisions" at bounding box center [201, 93] width 77 height 22
click at [204, 86] on h3 "Pedestrian- and bicyclist-involved collisions" at bounding box center [201, 93] width 77 height 22
